Goal: Transaction & Acquisition: Obtain resource

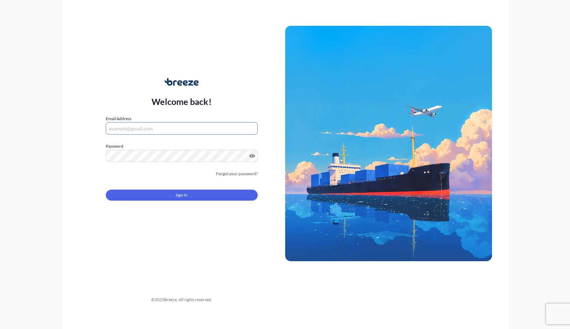
click at [130, 132] on input "Email Address" at bounding box center [182, 128] width 152 height 12
type input "[EMAIL_ADDRESS][DOMAIN_NAME]"
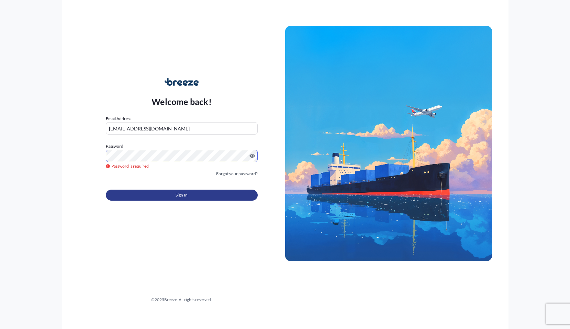
click at [156, 197] on button "Sign In" at bounding box center [182, 194] width 152 height 11
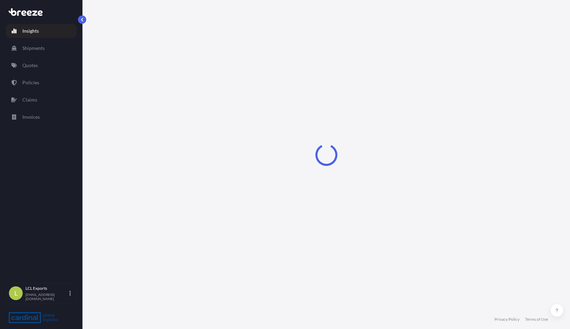
select select "2025"
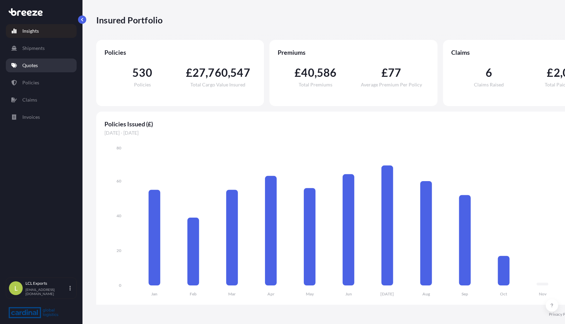
click at [31, 67] on p "Quotes" at bounding box center [29, 65] width 15 height 7
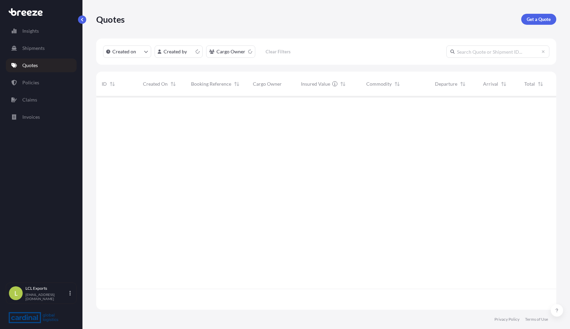
scroll to position [212, 455]
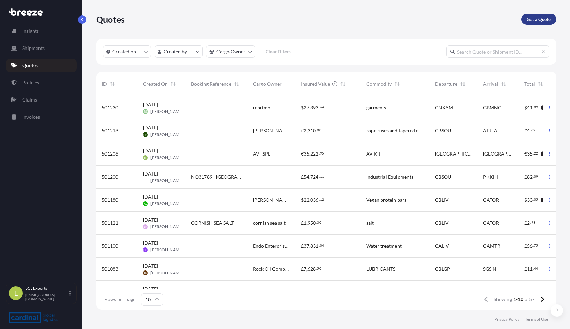
click at [533, 21] on p "Get a Quote" at bounding box center [539, 19] width 24 height 7
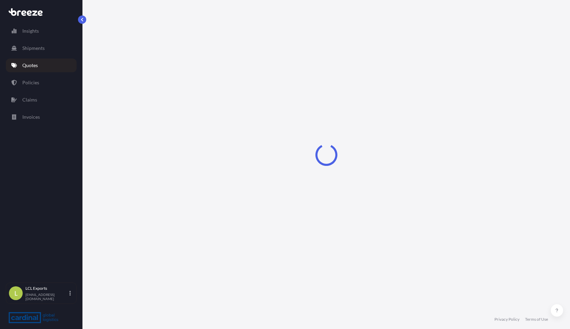
select select "Sea"
select select "1"
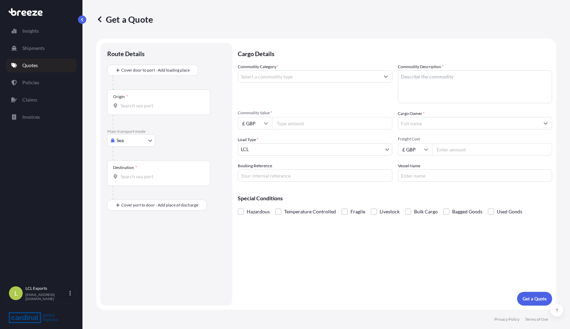
click at [329, 78] on input "Commodity Category *" at bounding box center [309, 76] width 142 height 12
click at [276, 77] on input "Commodity Category *" at bounding box center [309, 76] width 142 height 12
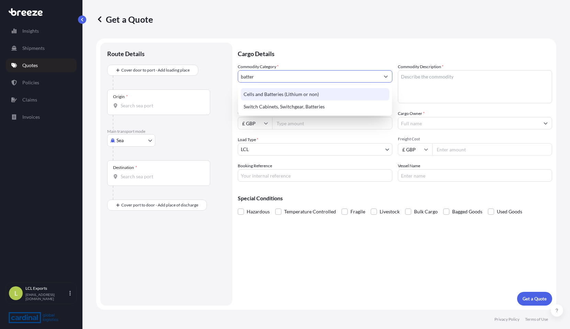
click at [273, 92] on div "Cells and Batteries (Lithium or non)" at bounding box center [315, 94] width 149 height 12
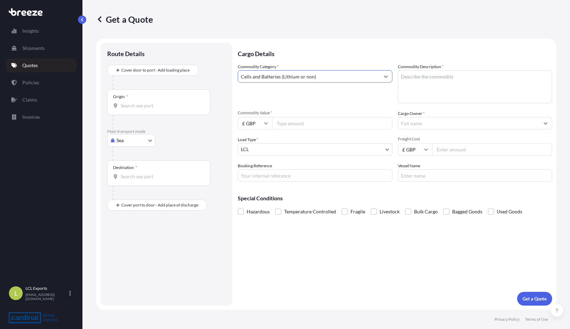
type input "Cells and Batteries (Lithium or non)"
click at [438, 80] on textarea "Commodity Description *" at bounding box center [475, 86] width 155 height 33
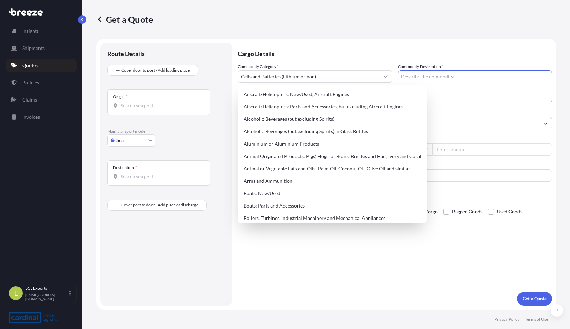
paste textarea "battery Pack with Charging Kits"
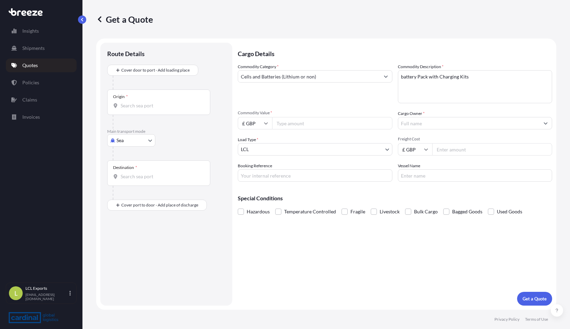
click at [496, 79] on textarea "battery Pack with Charging Kits" at bounding box center [475, 86] width 155 height 33
paste textarea "HS Code: 850760009999"
click at [403, 78] on textarea "battery Pack with Charging Kits HS Code: 850760009999" at bounding box center [475, 86] width 155 height 33
type textarea "Battery Pack with Charging Kits HS Code: 850760009999"
click at [269, 123] on input "£ GBP" at bounding box center [255, 123] width 34 height 12
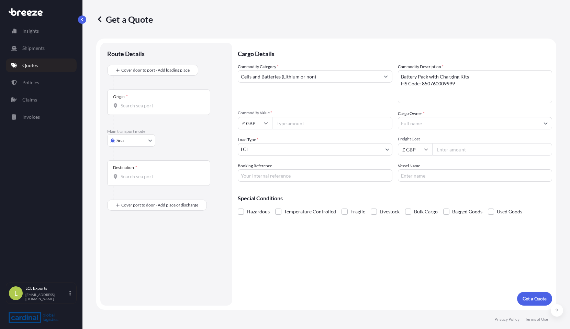
click at [342, 131] on div "Commodity Category * Cells and Batteries (Lithium or non) Commodity Description…" at bounding box center [395, 122] width 315 height 118
click at [296, 125] on input "Commodity Value *" at bounding box center [332, 123] width 120 height 12
click at [317, 124] on input "Commodity Value *" at bounding box center [332, 123] width 120 height 12
paste input "40675.20"
type input "40675.20"
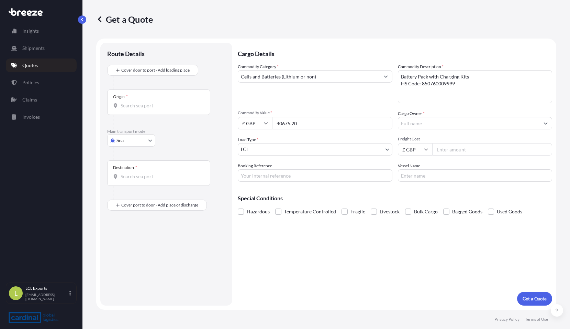
click at [443, 119] on input "Cargo Owner *" at bounding box center [470, 123] width 142 height 12
drag, startPoint x: 425, startPoint y: 130, endPoint x: 432, endPoint y: 127, distance: 7.7
click at [425, 130] on div "Commodity Category * Cells and Batteries (Lithium or non) Commodity Description…" at bounding box center [395, 122] width 315 height 118
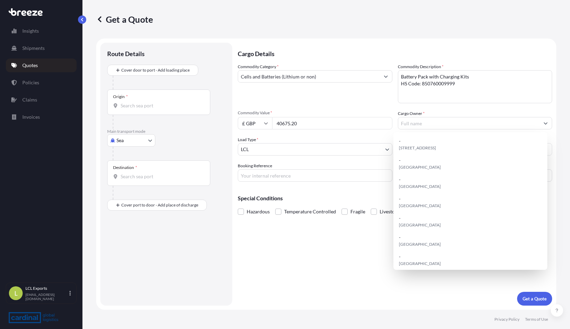
drag, startPoint x: 432, startPoint y: 127, endPoint x: 446, endPoint y: 126, distance: 14.4
click at [432, 126] on input "Cargo Owner *" at bounding box center [470, 123] width 142 height 12
paste input "Modern Eastern Services Trading & Contracting Co."
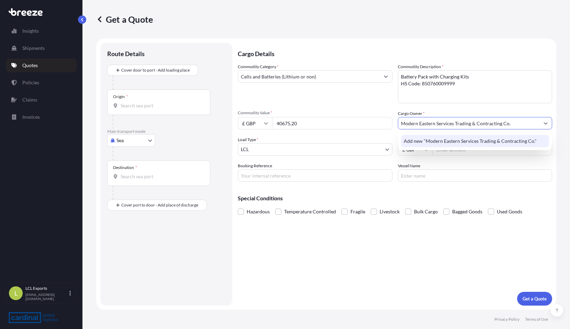
click at [430, 141] on span "Add new "Modern Eastern Services Trading & Contracting Co."" at bounding box center [470, 141] width 133 height 7
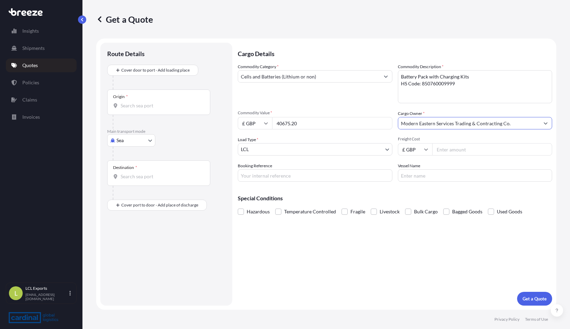
type input "Modern Eastern Services Trading & Contracting Co."
click at [471, 151] on input "Freight Cost" at bounding box center [493, 149] width 120 height 12
click at [545, 152] on input "Freight Cost" at bounding box center [493, 149] width 120 height 12
type input "501"
click at [274, 175] on input "Booking Reference" at bounding box center [315, 175] width 155 height 12
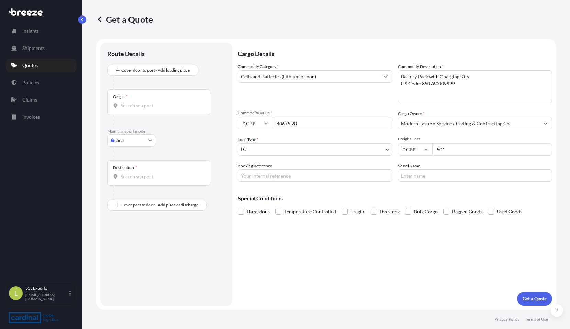
drag, startPoint x: 272, startPoint y: 176, endPoint x: 302, endPoint y: 176, distance: 29.9
click at [272, 176] on input "Booking Reference" at bounding box center [315, 175] width 155 height 12
paste input "PO-140230673"
type input "PO-140230673"
click at [444, 179] on input "Vessel Name" at bounding box center [475, 175] width 155 height 12
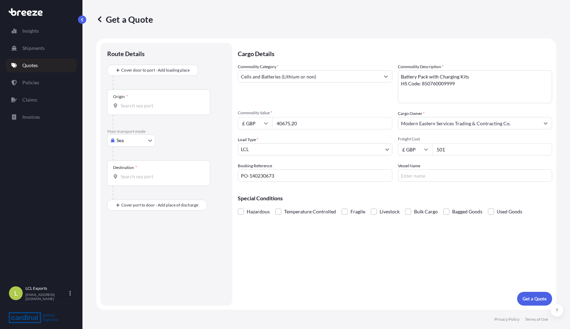
click at [420, 176] on input "Vessel Name" at bounding box center [475, 175] width 155 height 12
paste input "NORFOLK EXPRESS"
type input "NORFOLK EXPRESS"
click at [242, 211] on span at bounding box center [241, 211] width 6 height 6
click at [238, 206] on input "Hazardous" at bounding box center [238, 206] width 0 height 0
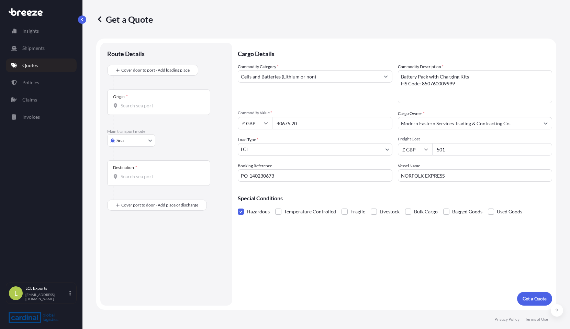
click at [130, 105] on input "Origin *" at bounding box center [161, 105] width 81 height 7
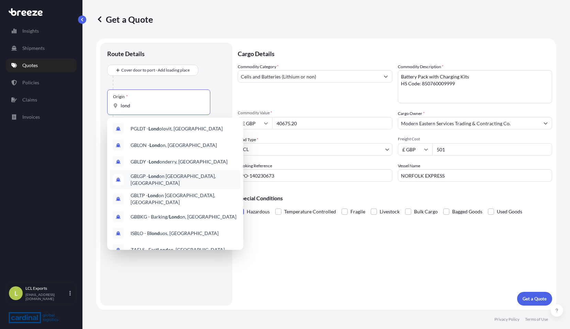
click at [177, 180] on span "GBLGP - Lond on [GEOGRAPHIC_DATA], [GEOGRAPHIC_DATA]" at bounding box center [184, 180] width 107 height 14
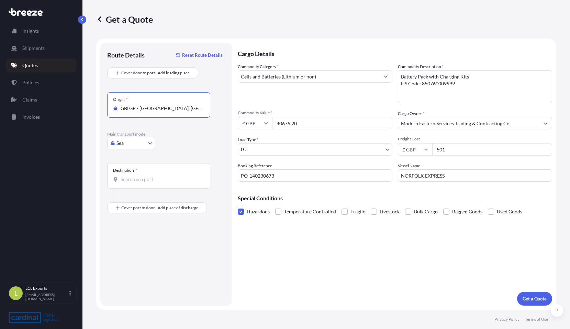
type input "GBLGP - [GEOGRAPHIC_DATA], [GEOGRAPHIC_DATA]"
click at [136, 180] on input "Destination *" at bounding box center [161, 179] width 81 height 7
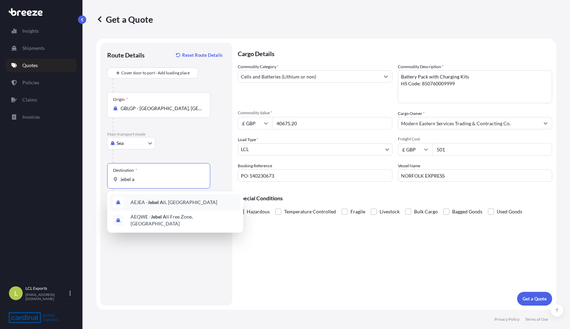
click at [146, 200] on span "AEJEA - [GEOGRAPHIC_DATA], [GEOGRAPHIC_DATA]" at bounding box center [174, 202] width 87 height 7
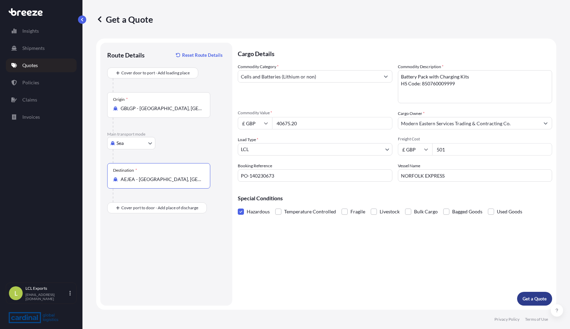
type input "AEJEA - [GEOGRAPHIC_DATA], [GEOGRAPHIC_DATA]"
click at [536, 295] on p "Get a Quote" at bounding box center [535, 298] width 24 height 7
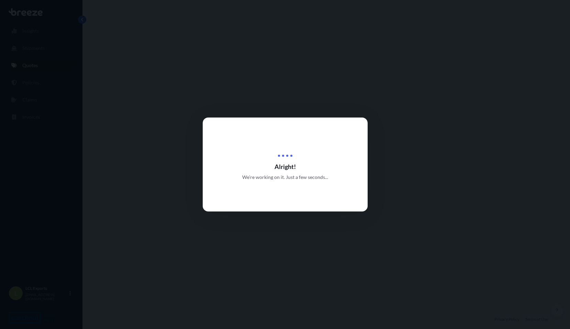
select select "Sea"
select select "1"
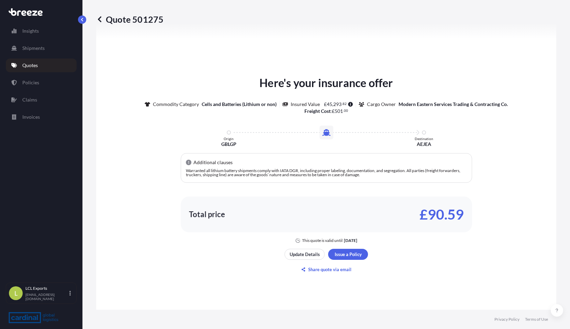
scroll to position [310, 0]
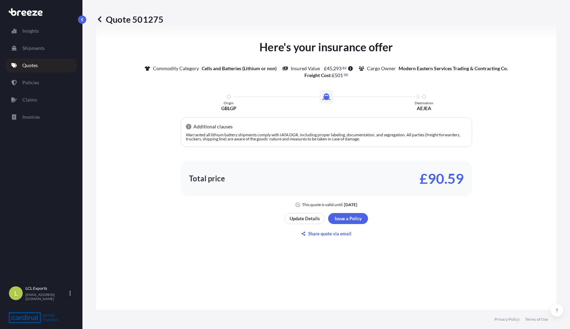
click at [459, 184] on p "£90.59" at bounding box center [442, 178] width 44 height 11
drag, startPoint x: 465, startPoint y: 180, endPoint x: 417, endPoint y: 185, distance: 48.8
click at [417, 185] on div "Total price £90.59" at bounding box center [327, 179] width 292 height 36
copy p "£90.59"
